Goal: Transaction & Acquisition: Purchase product/service

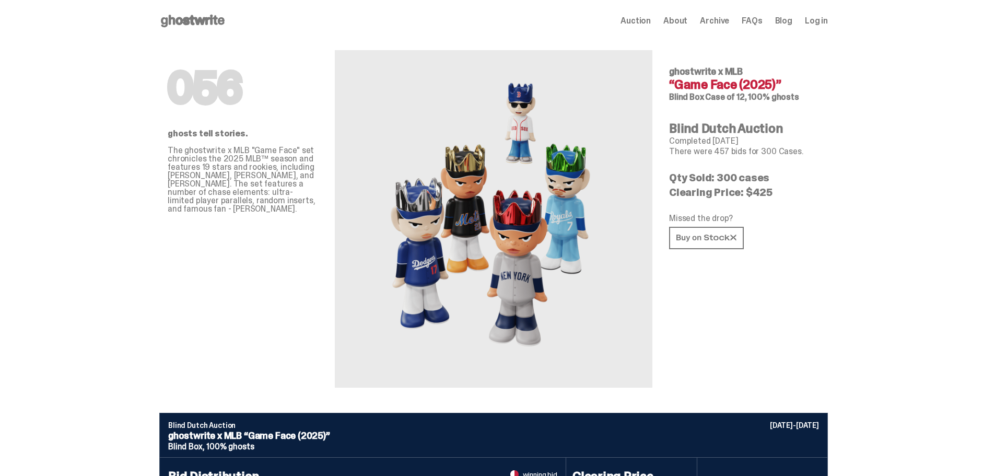
click at [739, 174] on p "Qty Sold: 300 cases" at bounding box center [744, 177] width 150 height 10
drag, startPoint x: 741, startPoint y: 178, endPoint x: 791, endPoint y: 175, distance: 50.2
click at [791, 175] on p "Qty Sold: 300 cases" at bounding box center [744, 177] width 150 height 10
click at [828, 185] on div "056 ghosts tell stories. The ghostwrite x MLB "Game Face" set chronicles the 20…" at bounding box center [493, 227] width 669 height 371
click at [728, 183] on p "Qty Sold: 300 cases" at bounding box center [744, 177] width 150 height 10
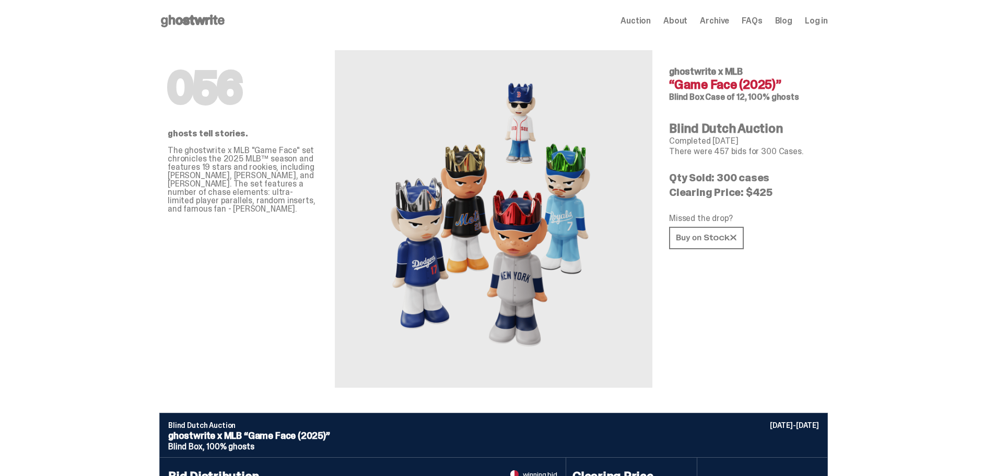
click at [809, 185] on div "056 ghostwrite x MLB “Game Face (2025)” Blind Box Case of 12, 100% ghosts Blind…" at bounding box center [744, 215] width 150 height 346
click at [811, 184] on div "056 ghostwrite x MLB “Game Face (2025)” Blind Box Case of 12, 100% ghosts Blind…" at bounding box center [744, 215] width 150 height 346
click at [750, 106] on div "056 ghostwrite x MLB “Game Face (2025)” Blind Box Case of 12, 100% ghosts Blind…" at bounding box center [744, 215] width 150 height 346
drag, startPoint x: 708, startPoint y: 190, endPoint x: 761, endPoint y: 192, distance: 52.8
click at [761, 192] on p "Clearing Price: $425" at bounding box center [744, 192] width 150 height 10
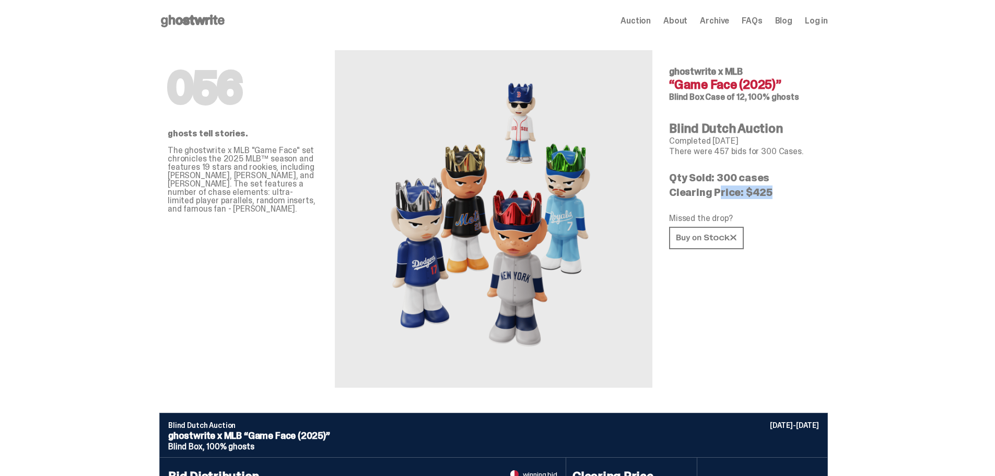
click at [761, 192] on p "Clearing Price: $425" at bounding box center [744, 192] width 150 height 10
click at [705, 232] on link at bounding box center [706, 238] width 75 height 22
